Goal: Task Accomplishment & Management: Manage account settings

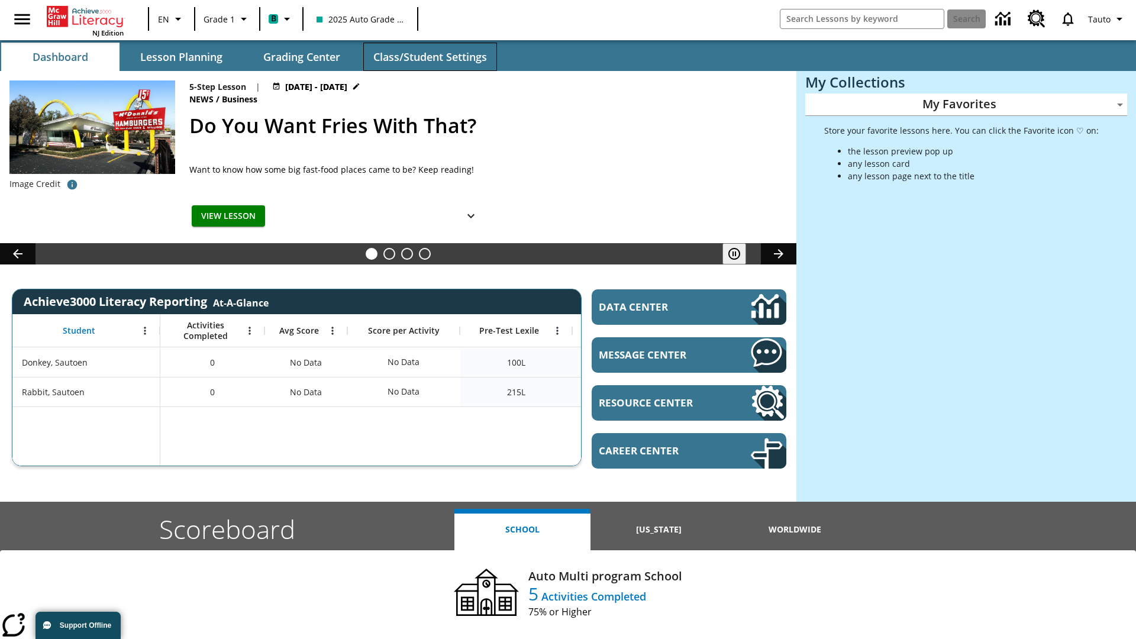
click at [430, 57] on span "Class/Student Settings" at bounding box center [430, 57] width 114 height 14
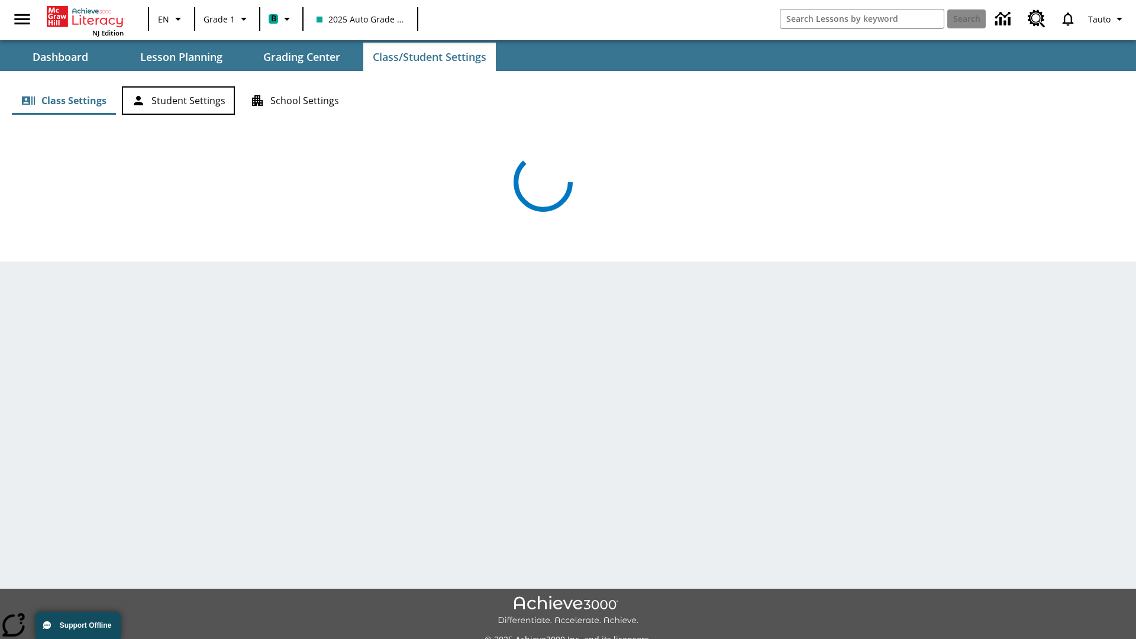
click at [178, 101] on button "Student Settings" at bounding box center [178, 100] width 113 height 28
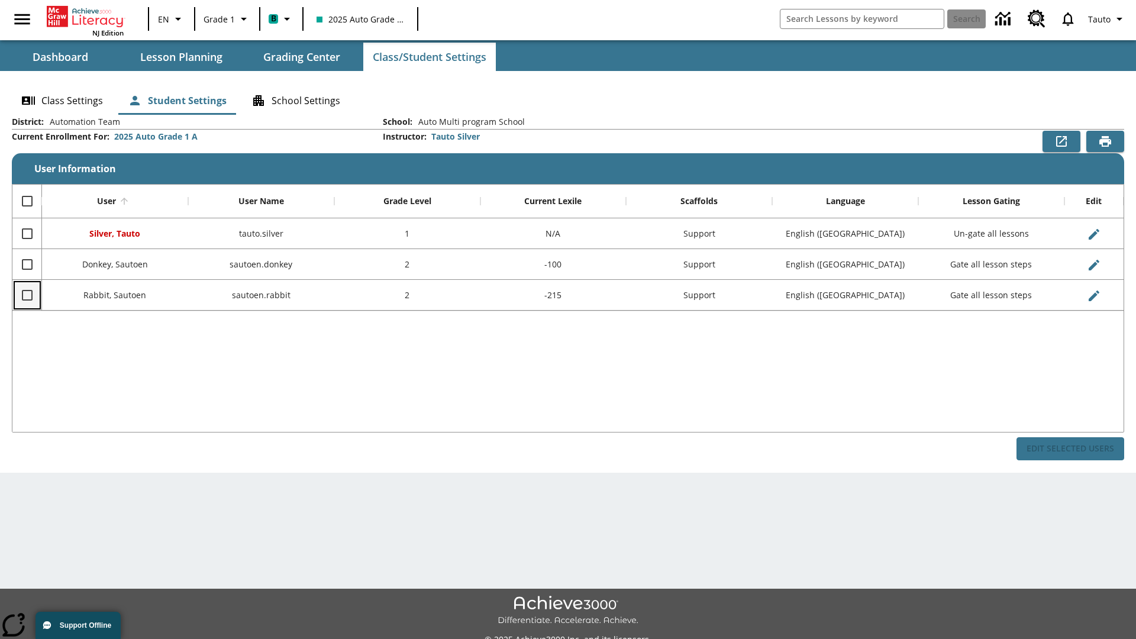
click at [27, 295] on input "Select row" at bounding box center [27, 295] width 25 height 25
checkbox input "true"
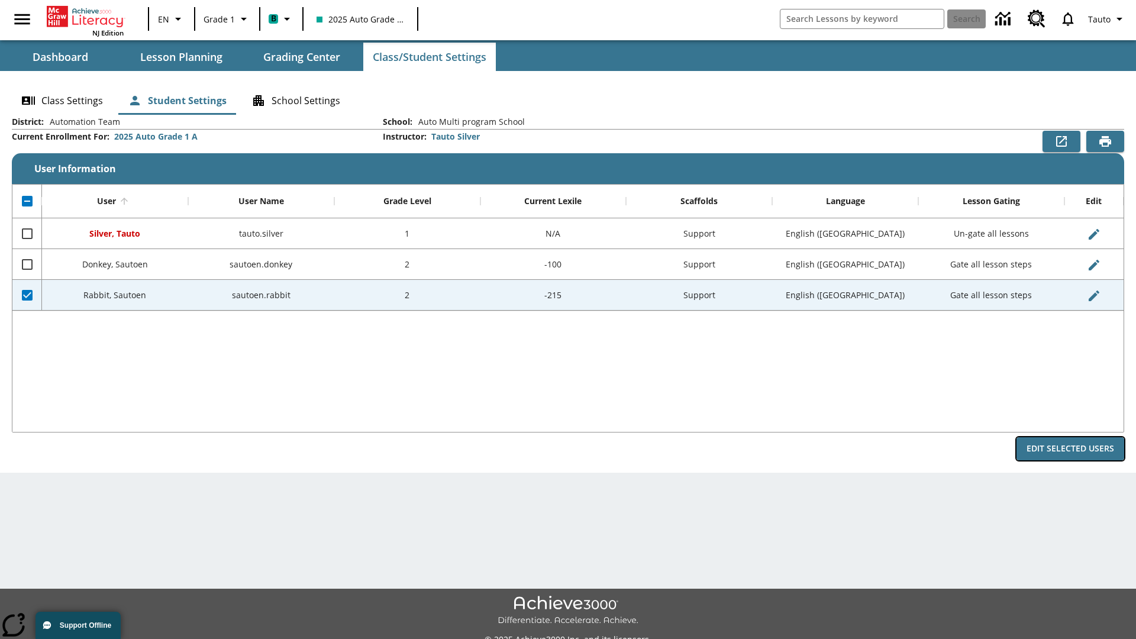
click at [1071, 449] on button "Edit Selected Users" at bounding box center [1071, 448] width 108 height 23
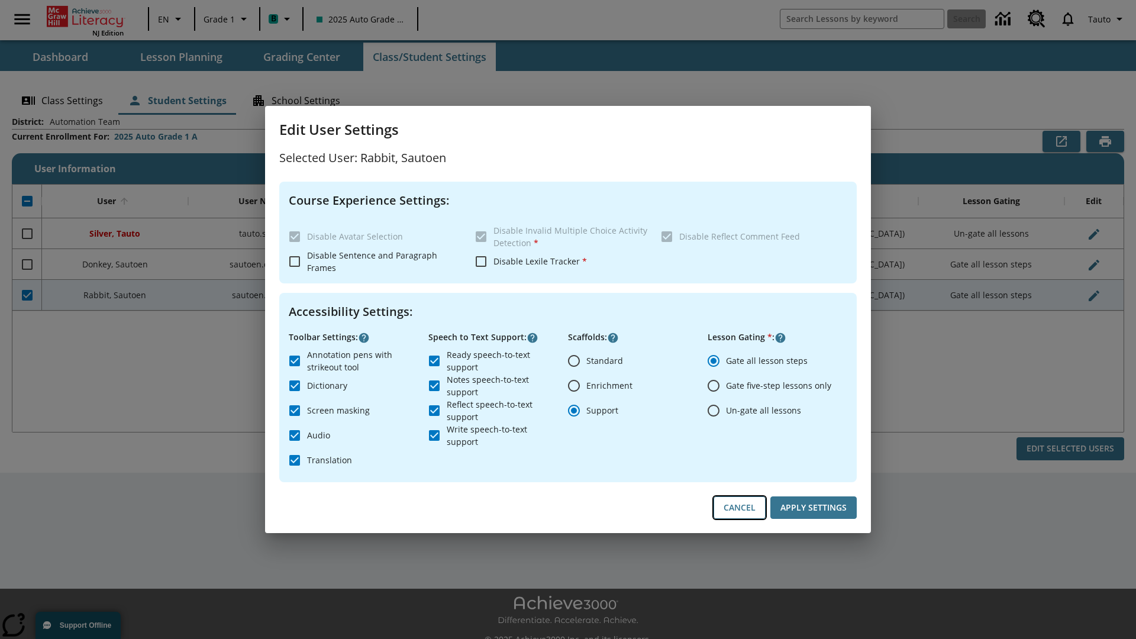
click at [740, 508] on button "Cancel" at bounding box center [740, 508] width 52 height 23
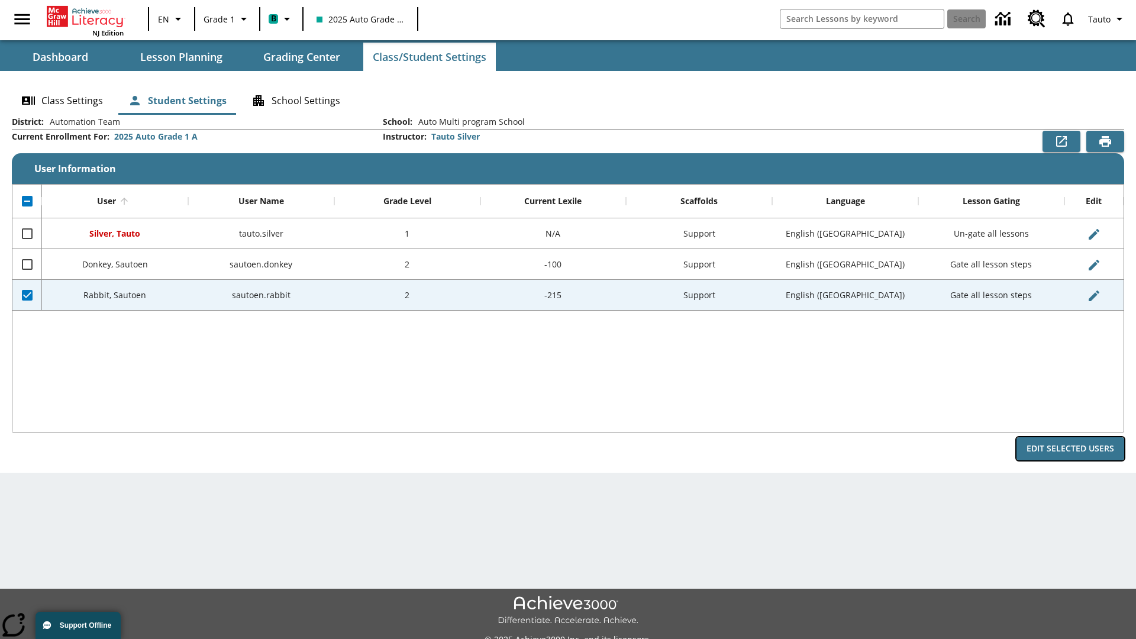
click at [1071, 449] on button "Edit Selected Users" at bounding box center [1071, 448] width 108 height 23
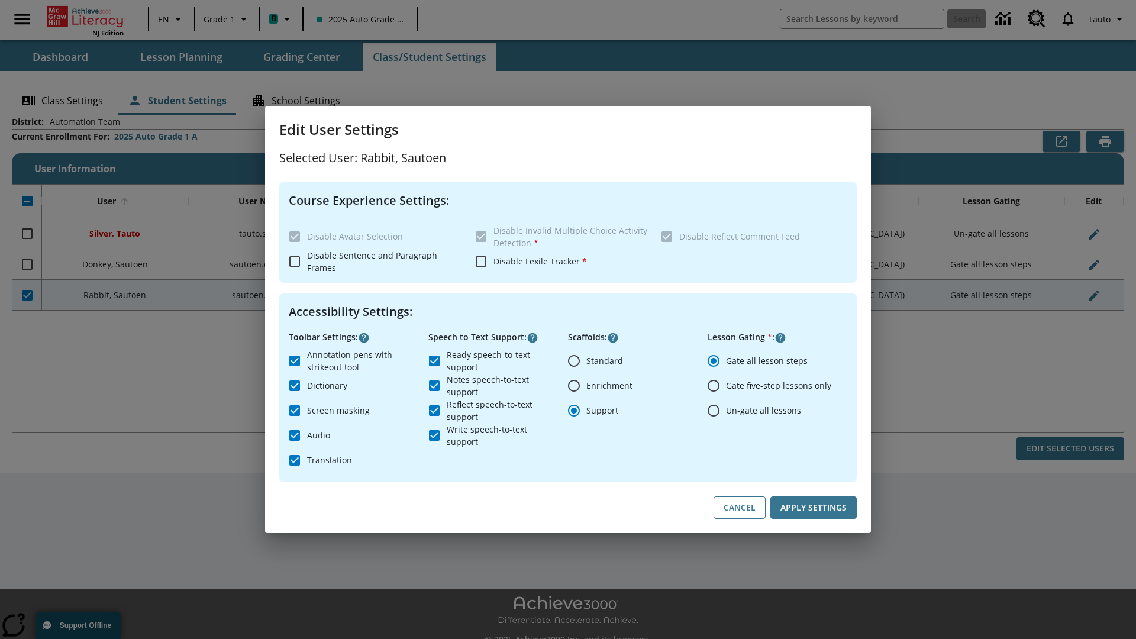
click at [434, 360] on input "Ready speech-to-text support" at bounding box center [434, 361] width 25 height 25
checkbox input "false"
click at [814, 508] on button "Apply Settings" at bounding box center [814, 508] width 86 height 23
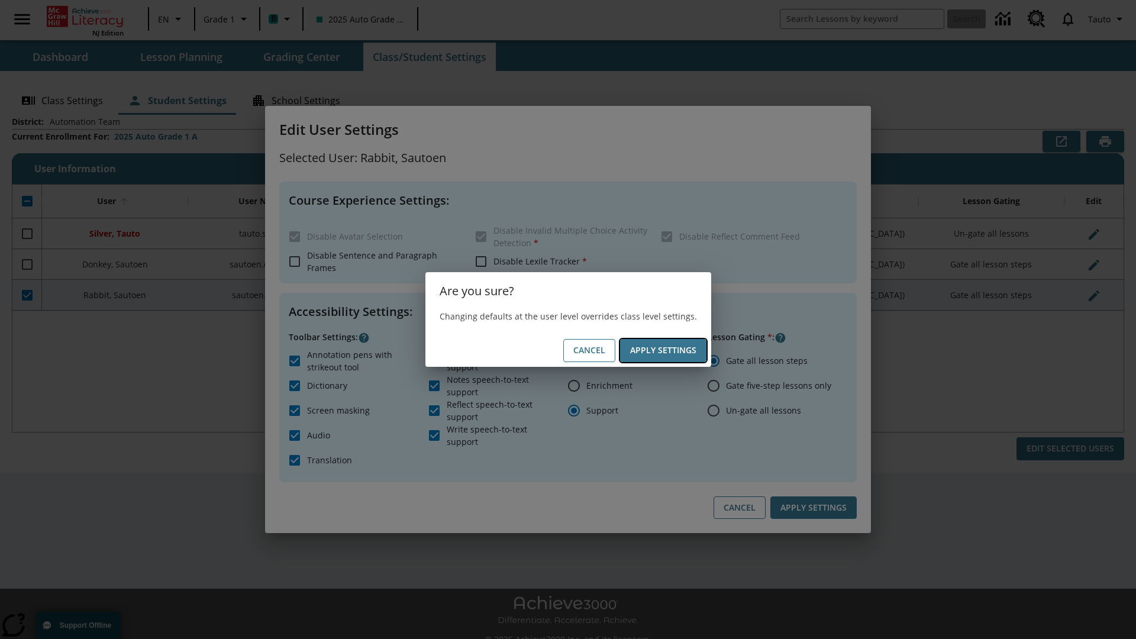
click at [663, 350] on button "Apply Settings" at bounding box center [663, 350] width 86 height 23
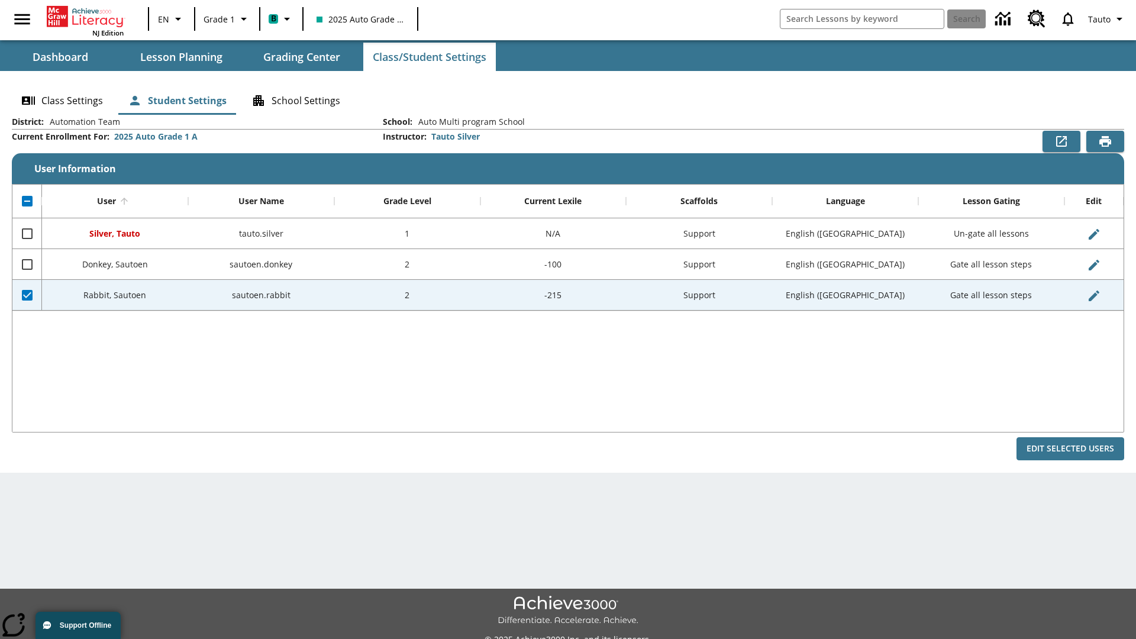
checkbox input "false"
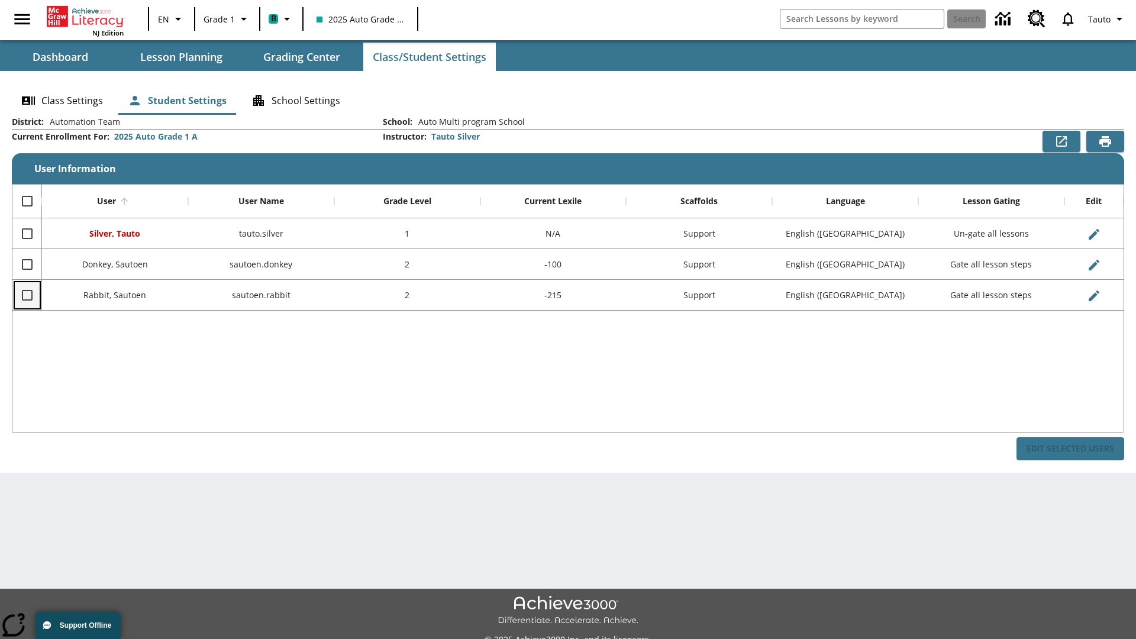
click at [27, 295] on input "Select row" at bounding box center [27, 295] width 25 height 25
checkbox input "true"
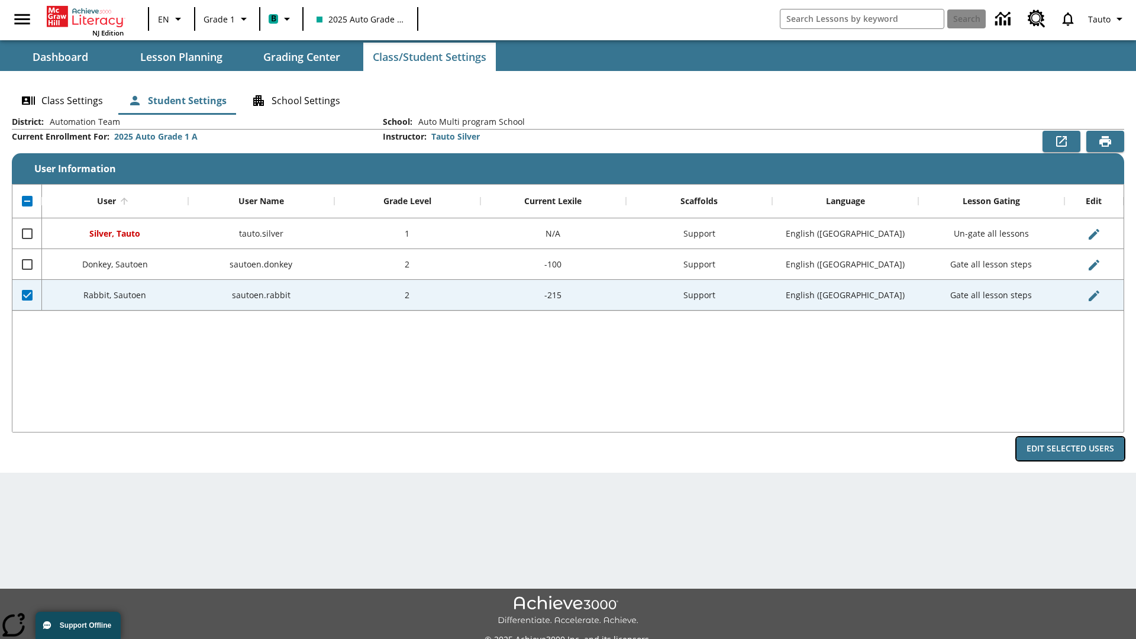
click at [1071, 449] on button "Edit Selected Users" at bounding box center [1071, 448] width 108 height 23
